Goal: Task Accomplishment & Management: Manage account settings

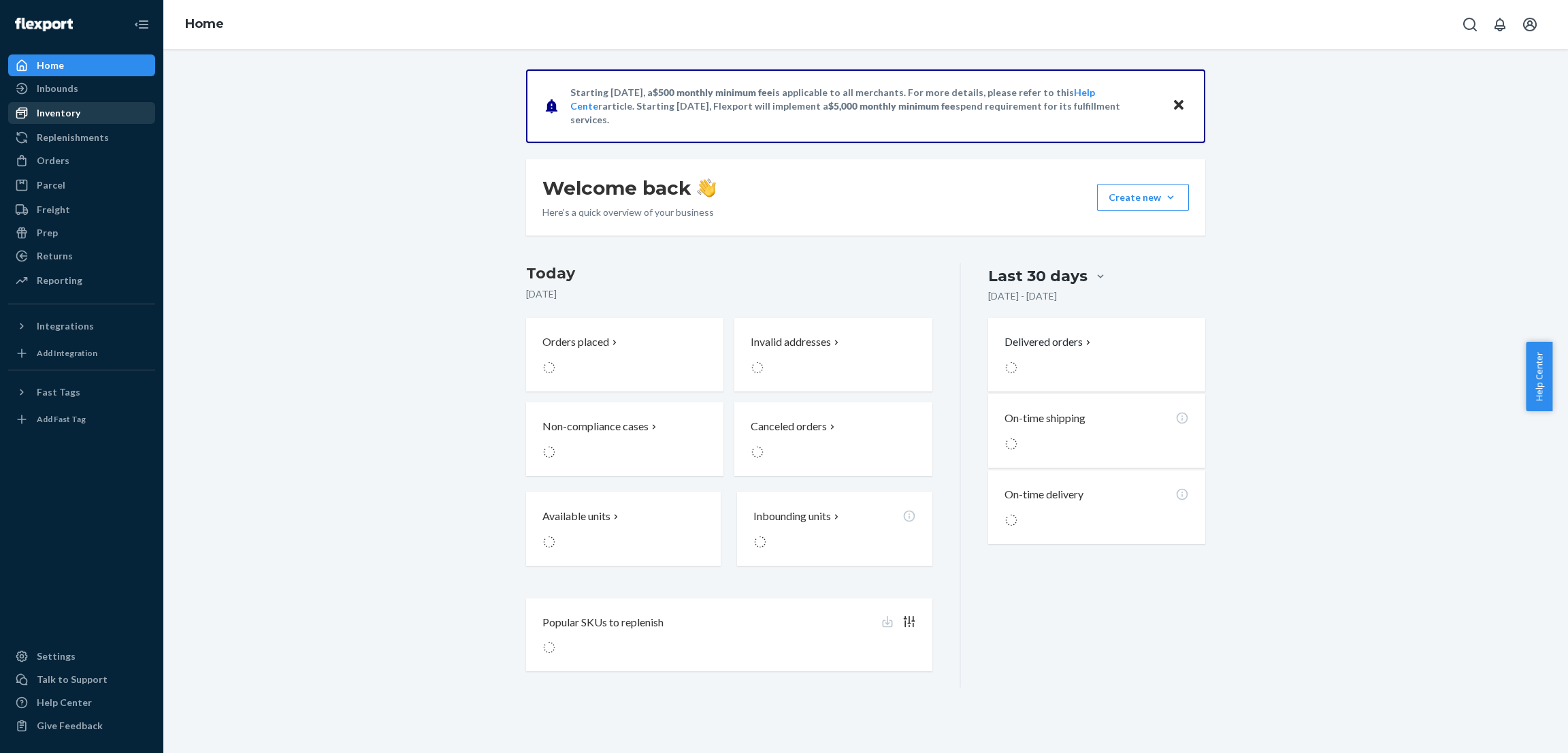
click at [118, 106] on div "Inventory" at bounding box center [81, 112] width 144 height 19
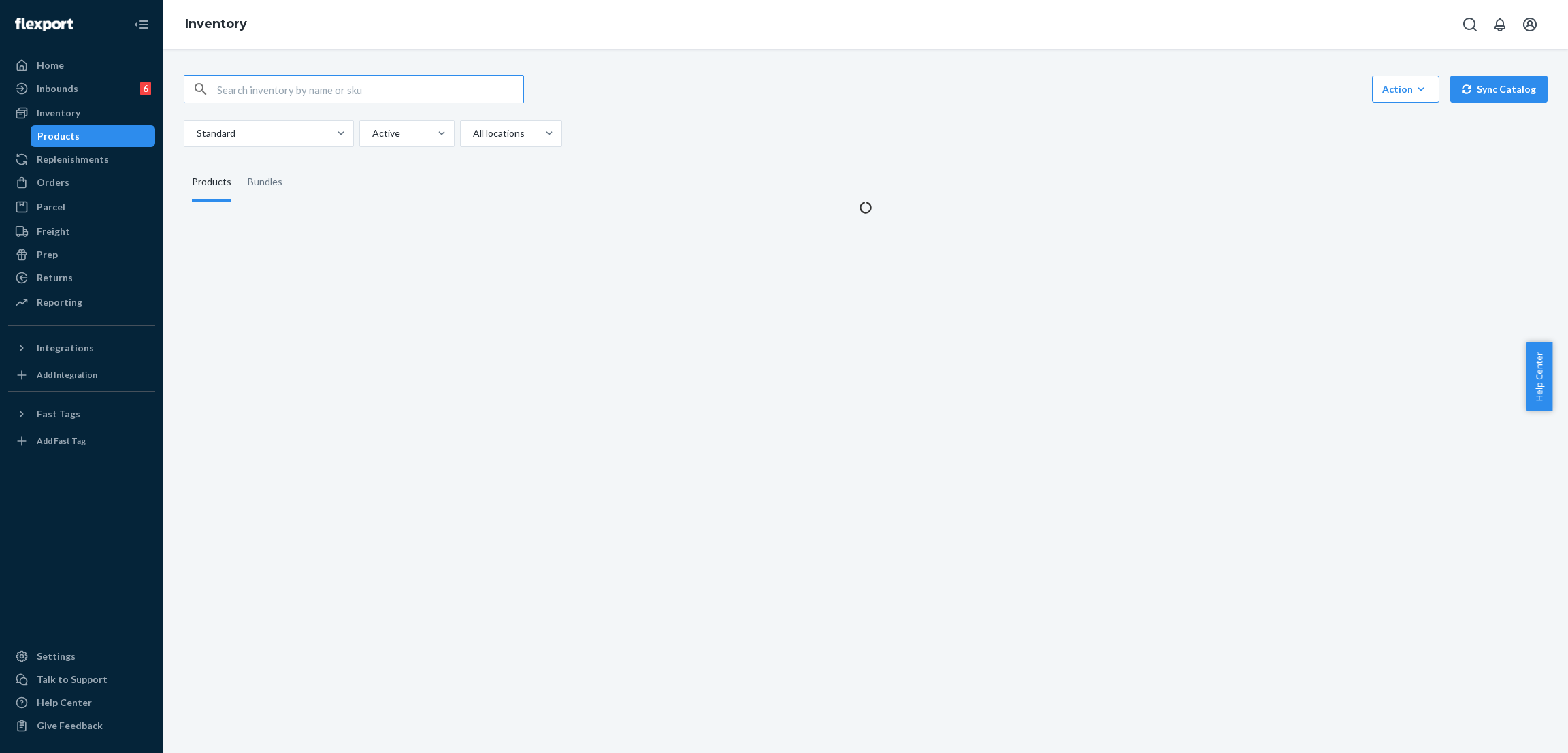
click at [350, 94] on input "text" at bounding box center [370, 89] width 306 height 28
click at [370, 89] on input "Signature Sweatpants - Pre-Order Pine / S" at bounding box center [370, 89] width 306 height 28
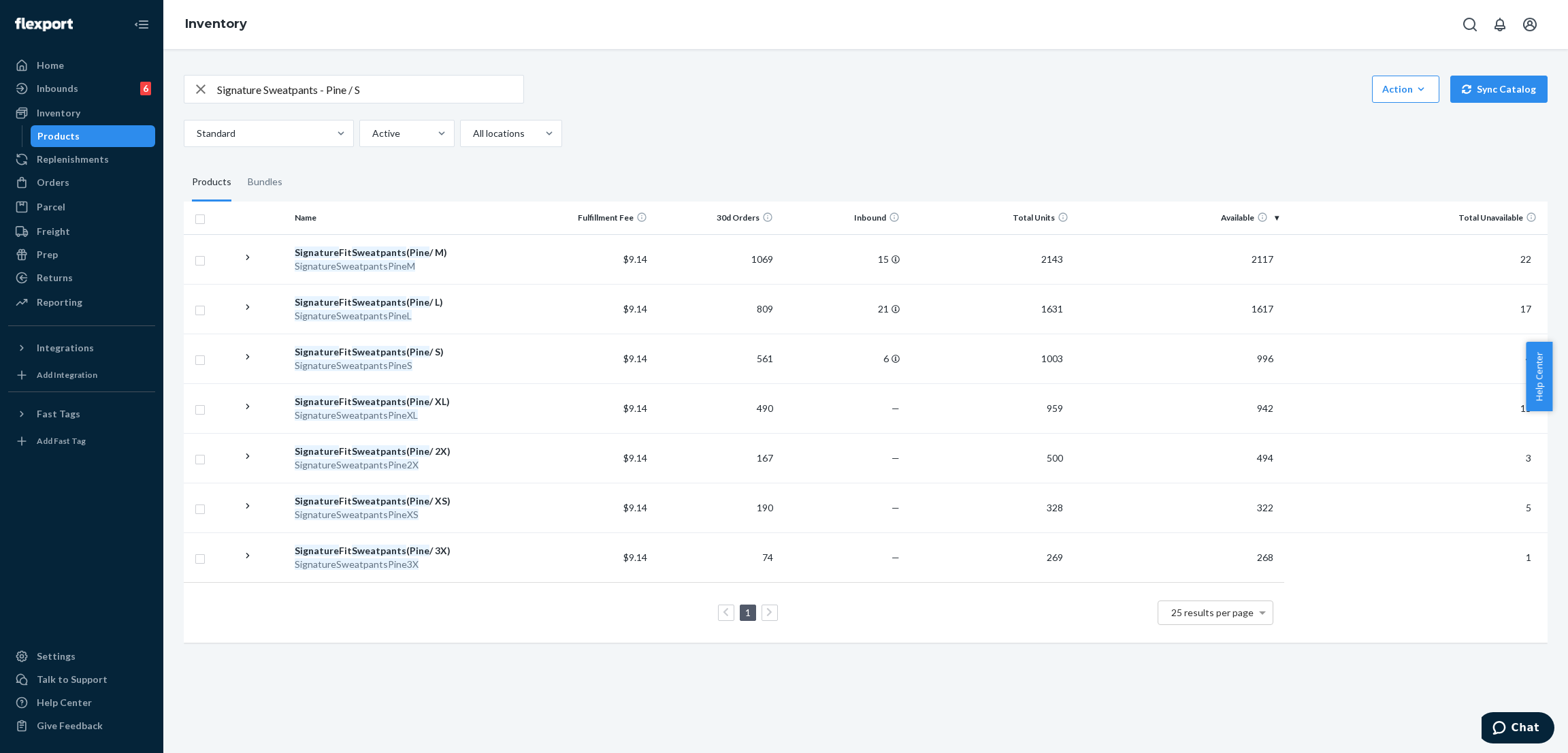
click at [831, 59] on div "Signature Sweatpants - Pine / S Action Create product Create bundle Bulk create…" at bounding box center [866, 357] width 1385 height 597
click at [451, 82] on input "Signature Sweatpants - Pine / S" at bounding box center [370, 89] width 306 height 28
paste input "Signature Hoodie - Pre-Order"
click at [352, 96] on input "Signature Hoodie - Pre-Order Pine / S" at bounding box center [370, 89] width 306 height 28
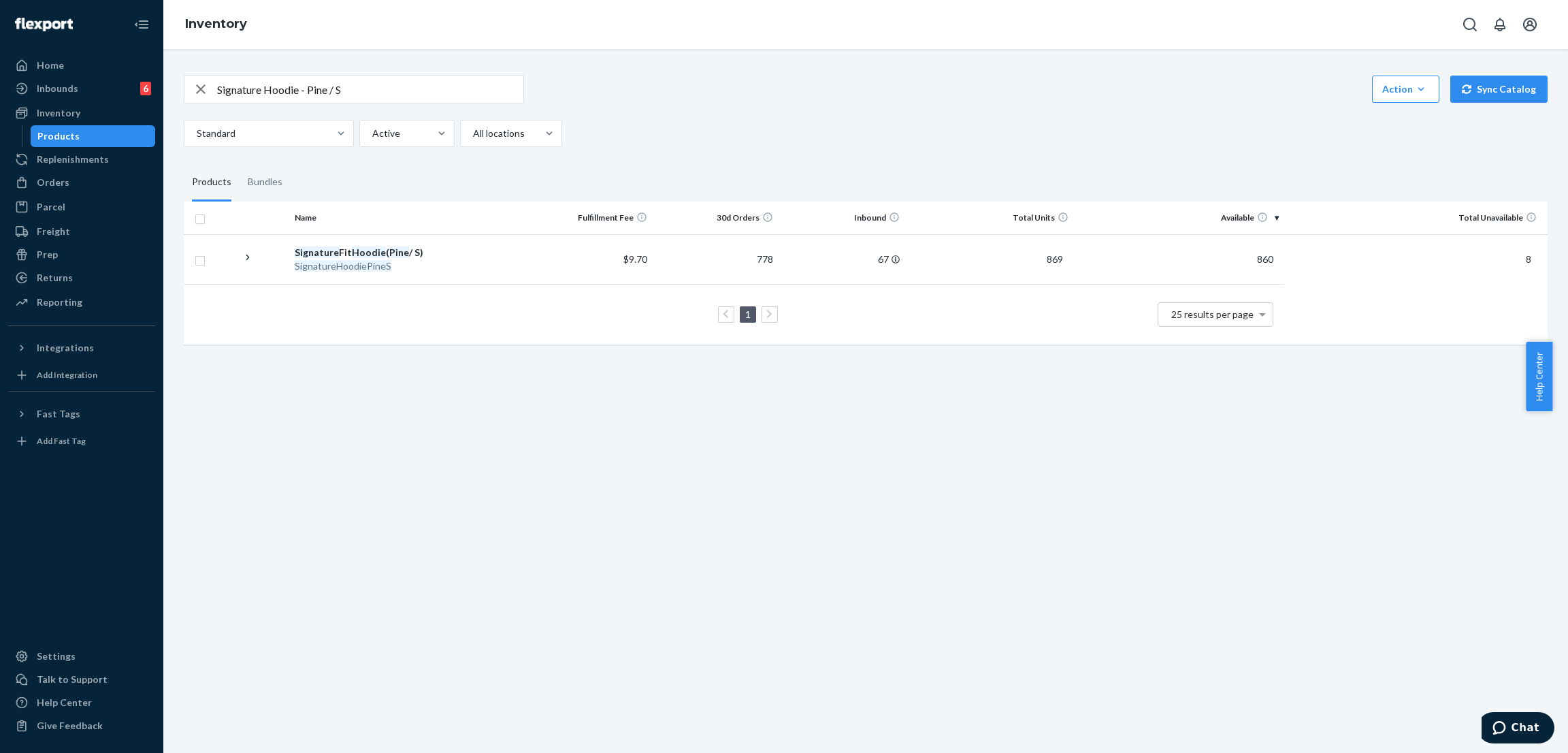
click at [467, 95] on input "Signature Hoodie - Pine / S" at bounding box center [370, 89] width 306 height 28
paste input "Sweatpants - Pre-Order Steel Grey / S"
click at [364, 91] on input "Signature Sweatpants - Pre-Order Steel Grey / S" at bounding box center [370, 89] width 306 height 28
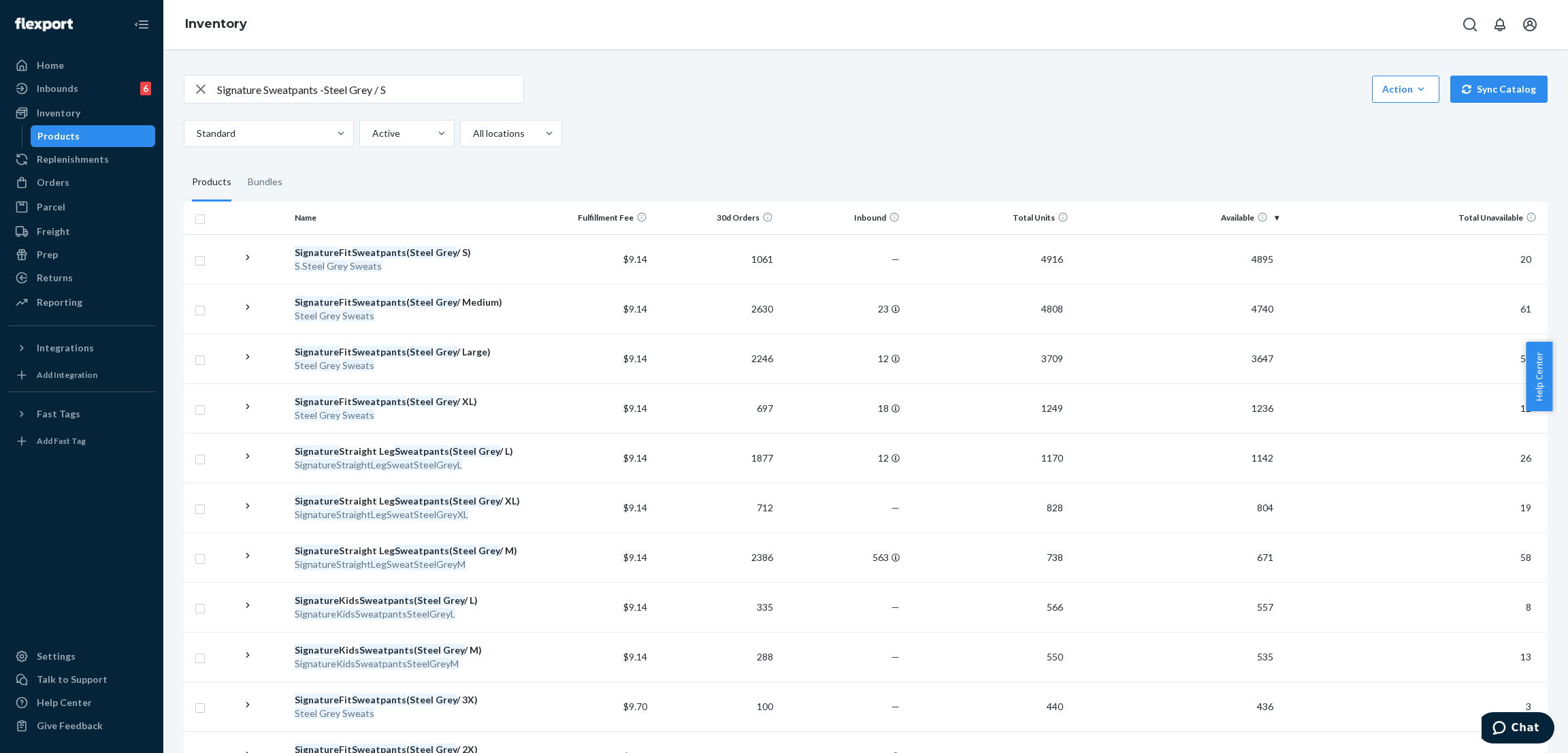
click at [443, 104] on div "Signature Sweatpants -Steel Grey / S Action Create product Create bundle Bulk c…" at bounding box center [866, 110] width 1364 height 72
click at [444, 96] on input "Signature Sweatpants -Steel Grey / S" at bounding box center [370, 89] width 306 height 28
paste input "Hoodie - Pre-Order"
click at [378, 90] on input "Signature Hoodie - Pre-Order Steel Grey / S" at bounding box center [370, 89] width 306 height 28
click at [356, 90] on input "Signature Hoodie - Pre-Order Steel Grey / S" at bounding box center [370, 89] width 306 height 28
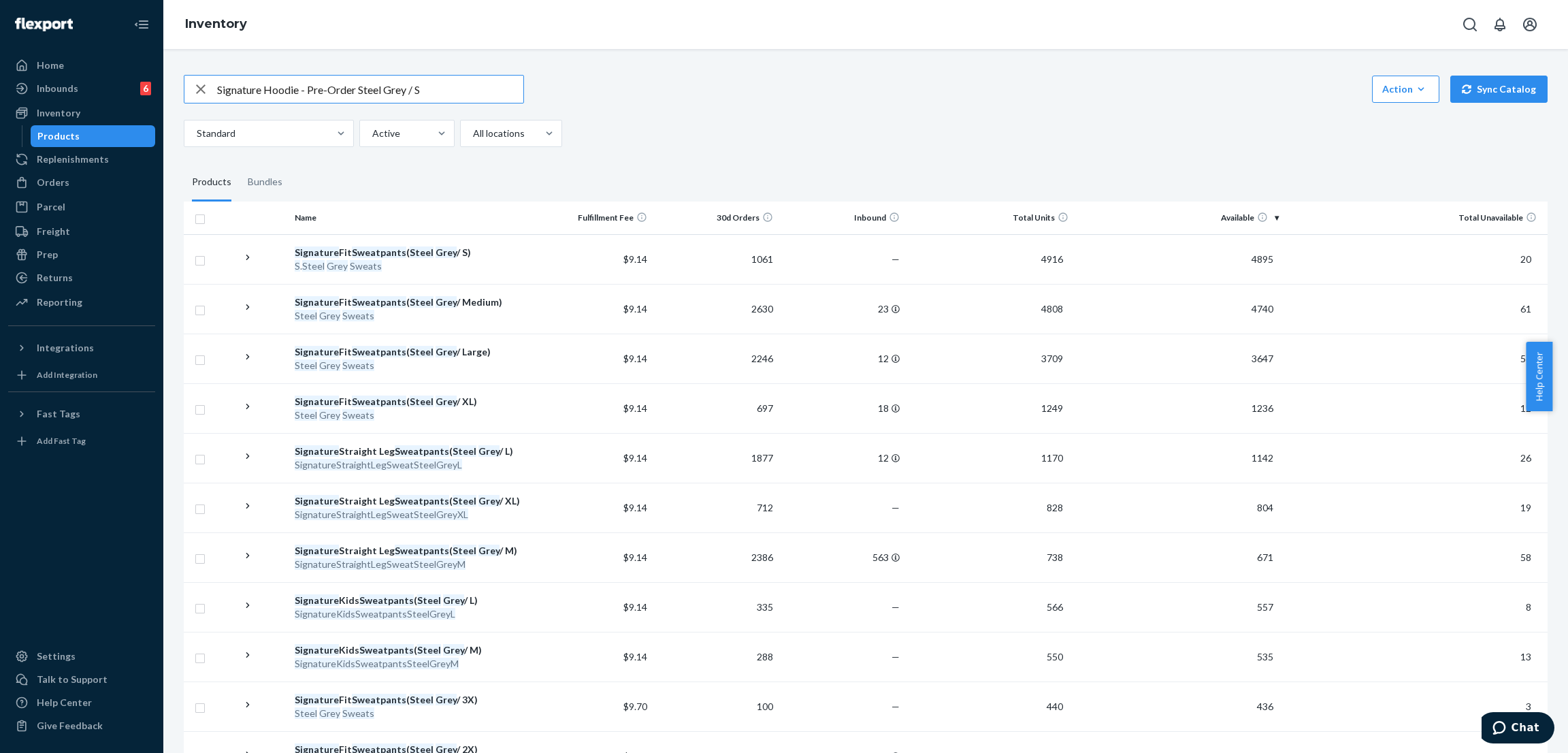
click at [356, 90] on input "Signature Hoodie - Pre-Order Steel Grey / S" at bounding box center [370, 89] width 306 height 28
click at [342, 90] on input "Signature Hoodie - Pre-Order Steel Grey / S" at bounding box center [370, 89] width 306 height 28
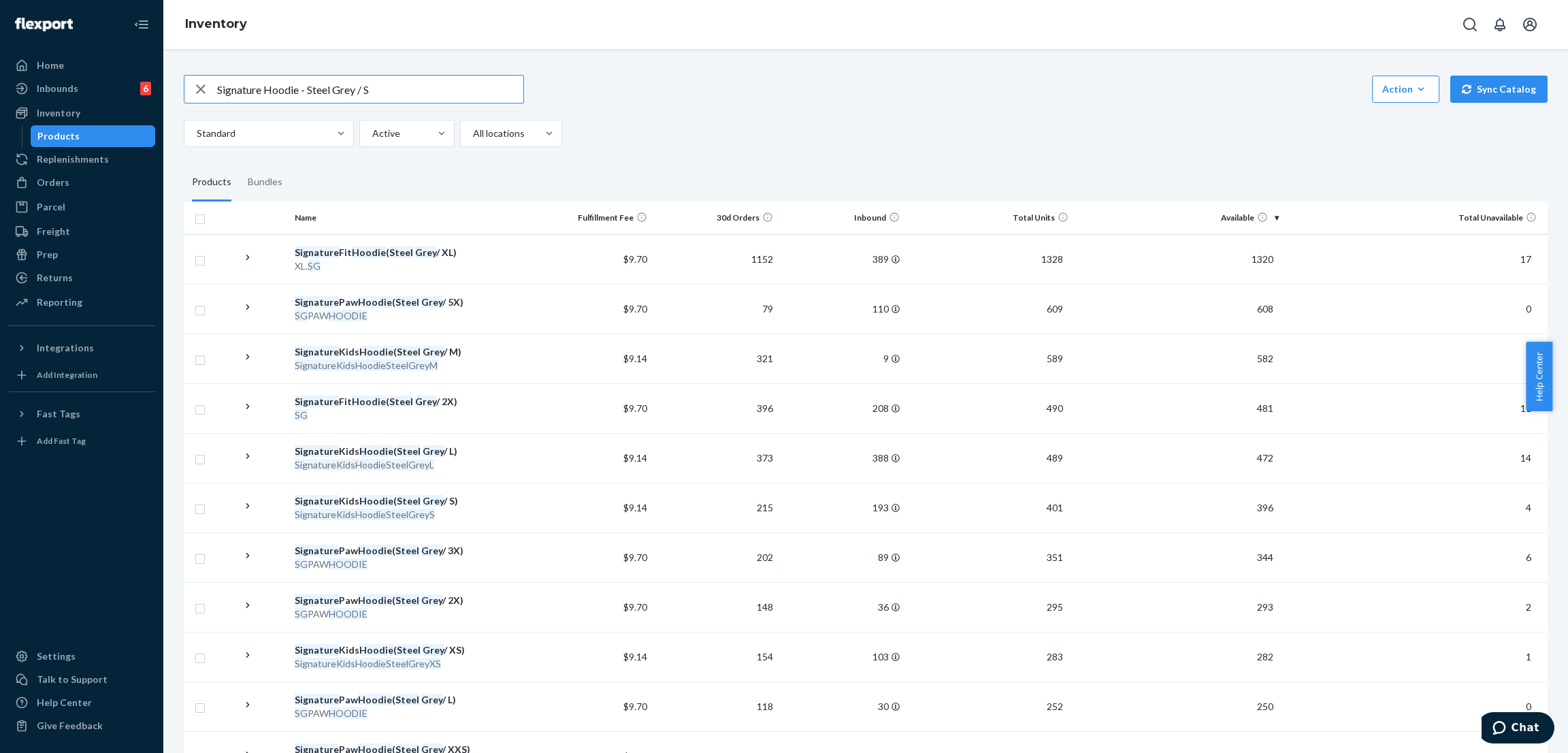
drag, startPoint x: 357, startPoint y: 90, endPoint x: 305, endPoint y: 90, distance: 52.0
click at [305, 90] on input "Signature Hoodie - Steel Grey / S" at bounding box center [370, 89] width 306 height 28
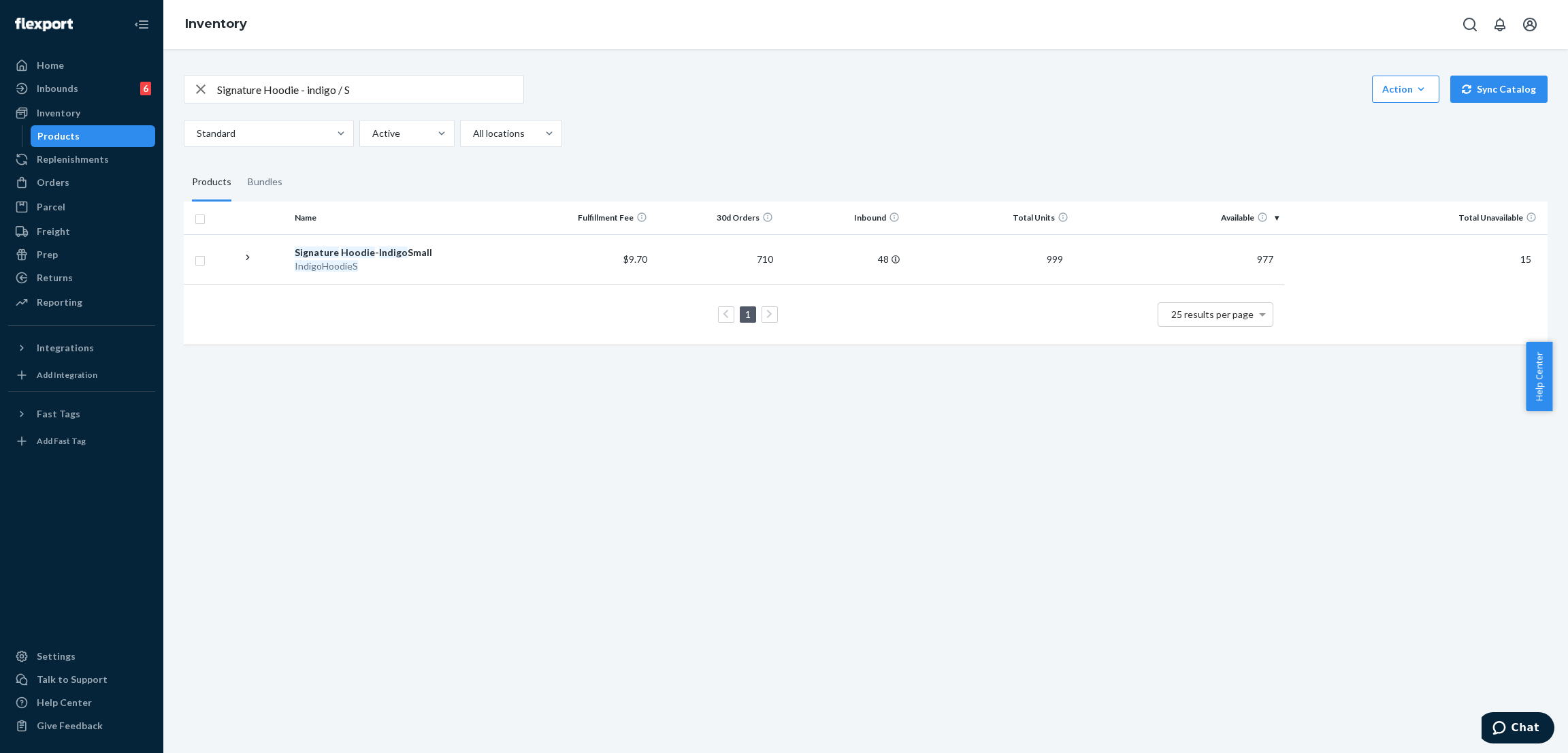
click at [434, 96] on input "Signature Hoodie - indigo / S" at bounding box center [370, 89] width 306 height 28
paste input "Sweatpants - Pre-Order Steel Grey"
click at [416, 87] on input "Signature Sweatpants - Pre-Order Steel Grey / S" at bounding box center [370, 89] width 306 height 28
type input "Signature Sweatpants - indigo / S"
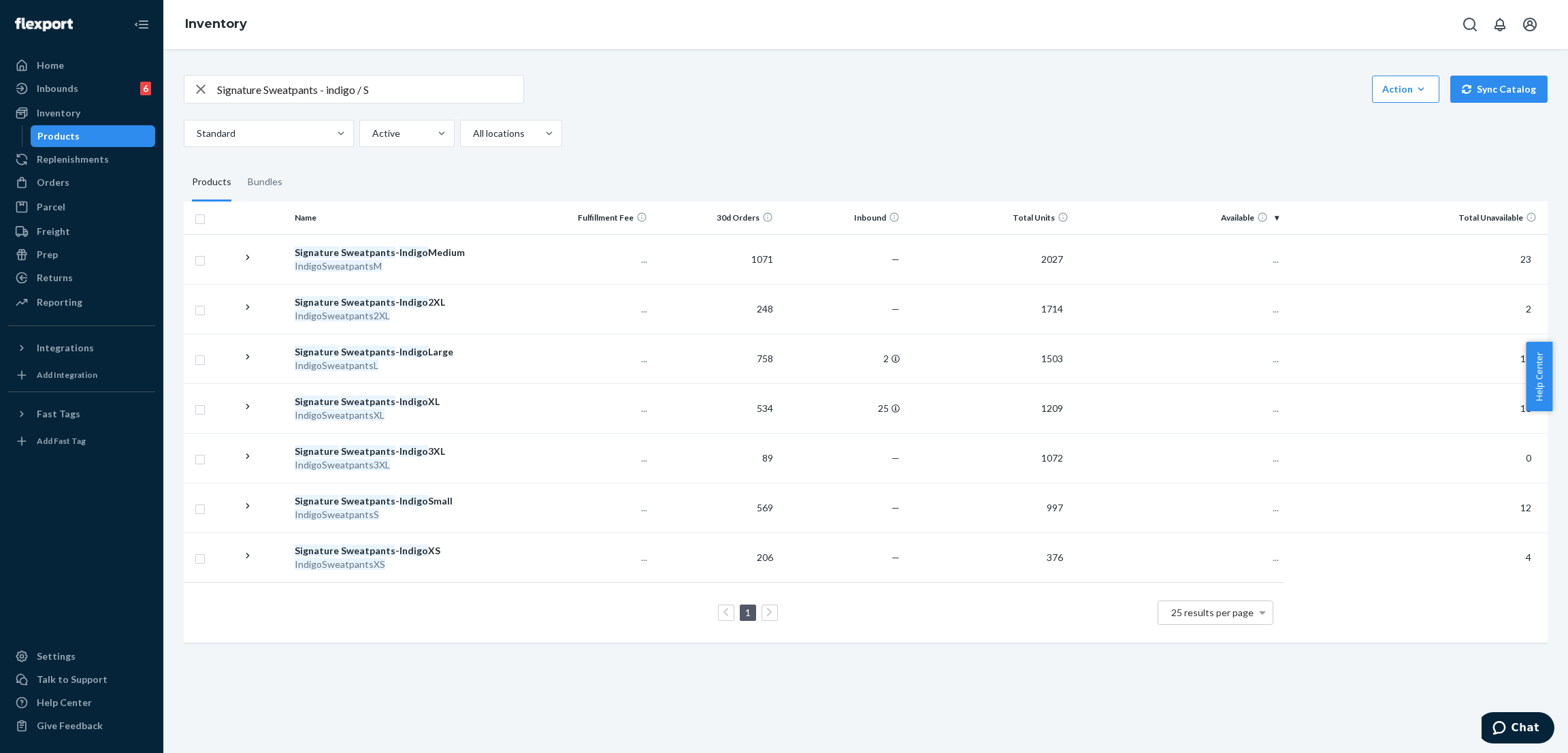
click at [726, 104] on div "Signature Sweatpants - indigo / S Action Create product Create bundle Bulk crea…" at bounding box center [866, 110] width 1364 height 72
click at [743, 98] on div "Signature Sweatpants - indigo / S Action Create product Create bundle Bulk crea…" at bounding box center [866, 88] width 1364 height 29
